Goal: Task Accomplishment & Management: Use online tool/utility

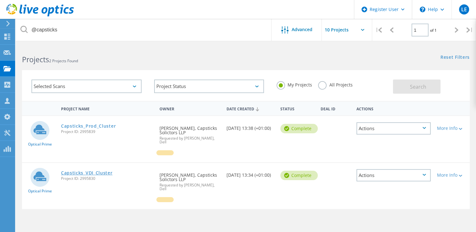
click at [87, 171] on link "Capsticks_VDI_Cluster" at bounding box center [87, 173] width 52 height 4
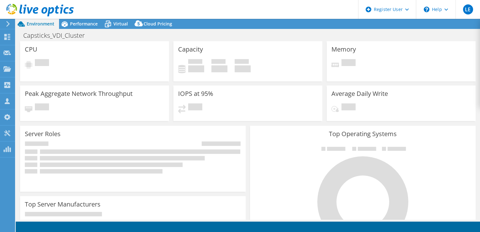
select select "EULondon"
select select "GBP"
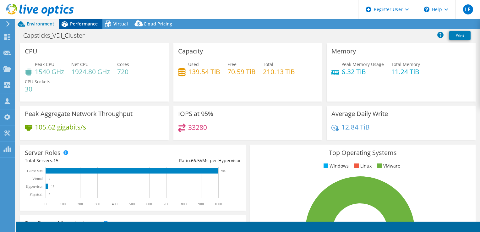
click at [84, 25] on span "Performance" at bounding box center [84, 24] width 28 height 6
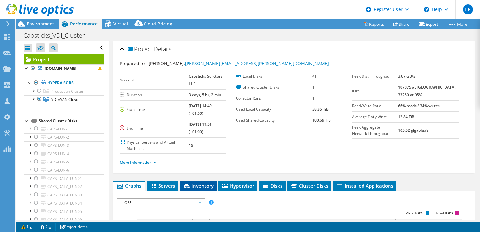
click at [206, 183] on span "Inventory" at bounding box center [198, 186] width 31 height 6
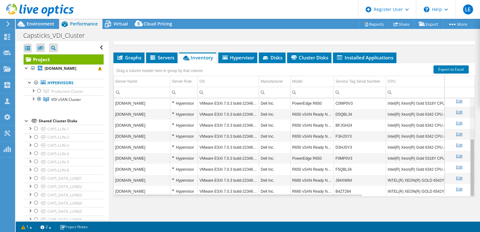
scroll to position [69, 0]
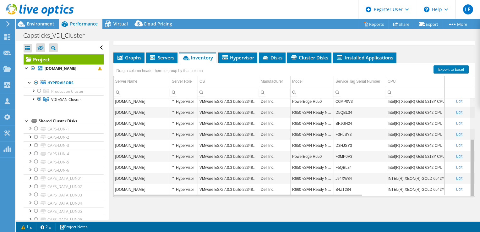
drag, startPoint x: 468, startPoint y: 135, endPoint x: 475, endPoint y: 199, distance: 64.9
click at [475, 199] on body "LE Dell User Landi Elezi [EMAIL_ADDRESS][PERSON_NAME][DOMAIN_NAME] Dell My Prof…" at bounding box center [240, 116] width 480 height 232
drag, startPoint x: 334, startPoint y: 187, endPoint x: 353, endPoint y: 188, distance: 19.2
click at [353, 188] on td "B4ZT284" at bounding box center [360, 190] width 52 height 11
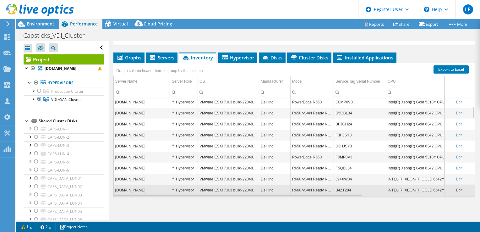
scroll to position [68, 0]
click at [456, 189] on link "Edit" at bounding box center [459, 190] width 7 height 4
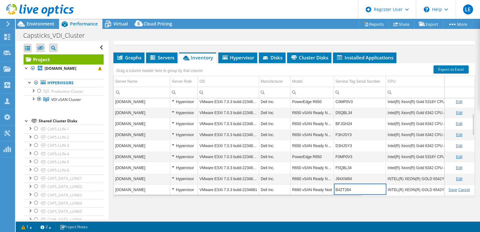
drag, startPoint x: 336, startPoint y: 189, endPoint x: 353, endPoint y: 189, distance: 17.6
click at [353, 189] on input "B4ZT284" at bounding box center [360, 190] width 52 height 8
